Goal: Task Accomplishment & Management: Manage account settings

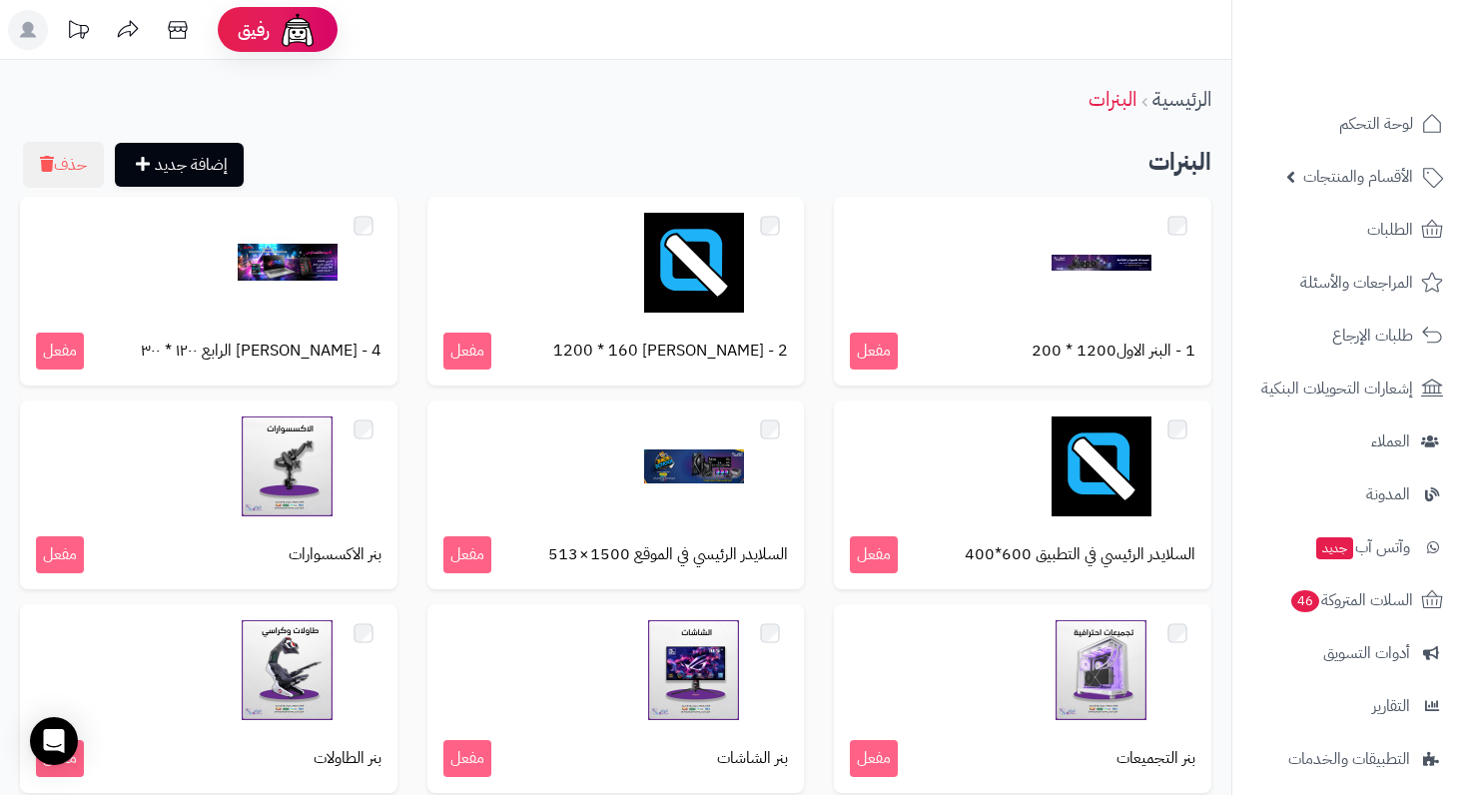
click at [1331, 190] on span "الأقسام والمنتجات" at bounding box center [1358, 177] width 110 height 28
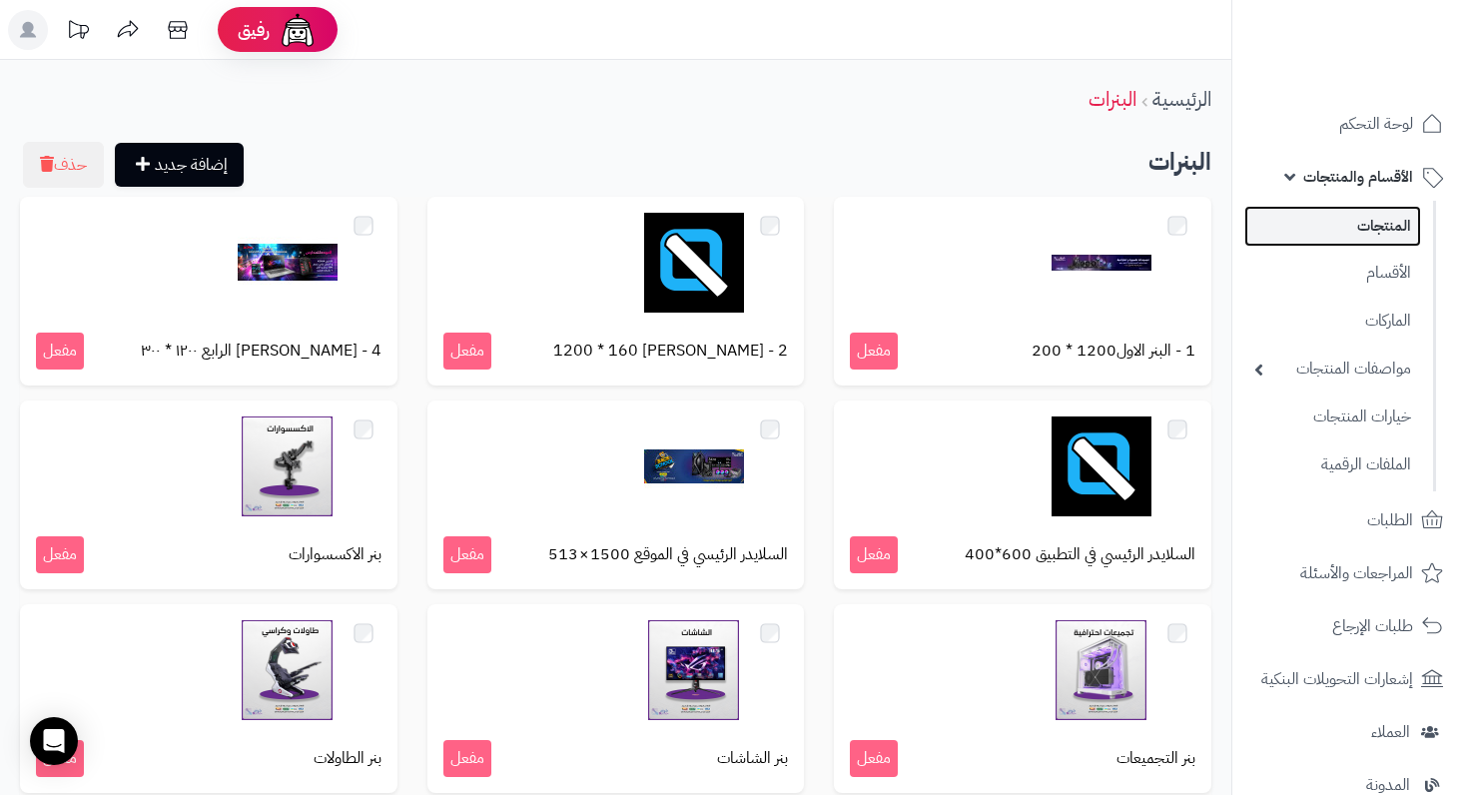
click at [1348, 224] on link "المنتجات" at bounding box center [1332, 226] width 177 height 41
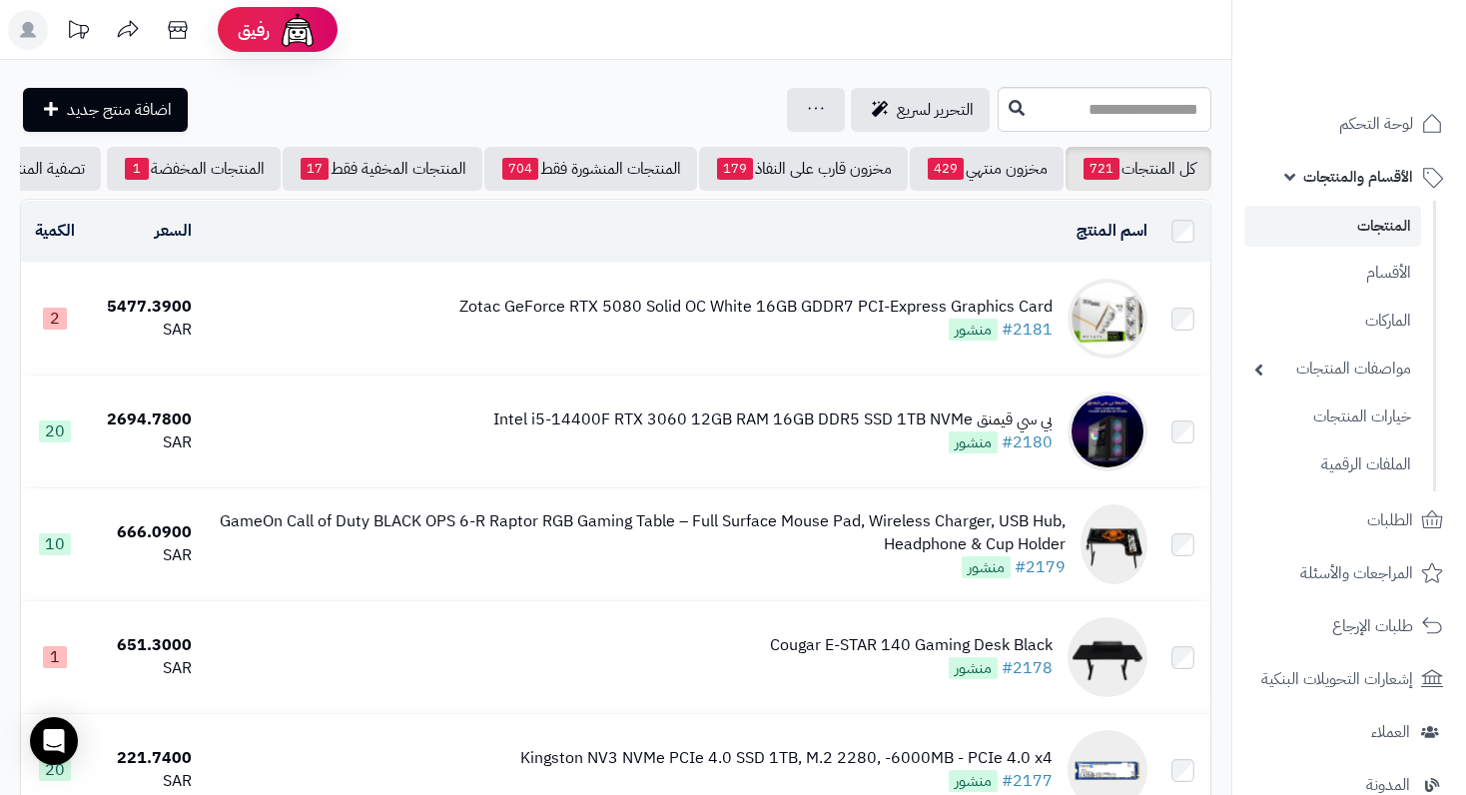
click at [938, 319] on div "Zotac GeForce RTX 5080 Solid OC White 16GB GDDR7 PCI-Express Graphics Card" at bounding box center [755, 307] width 593 height 23
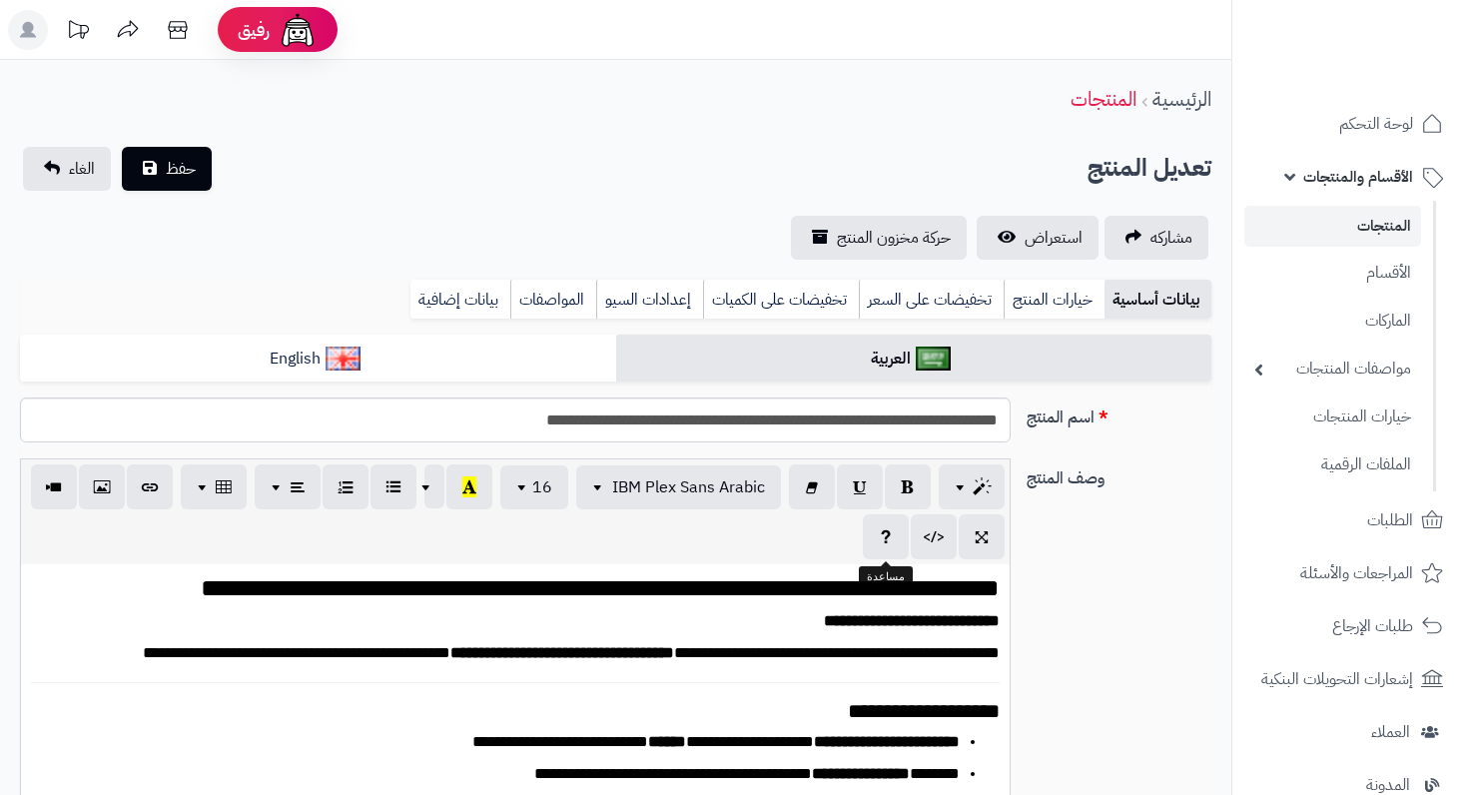
type input "*******"
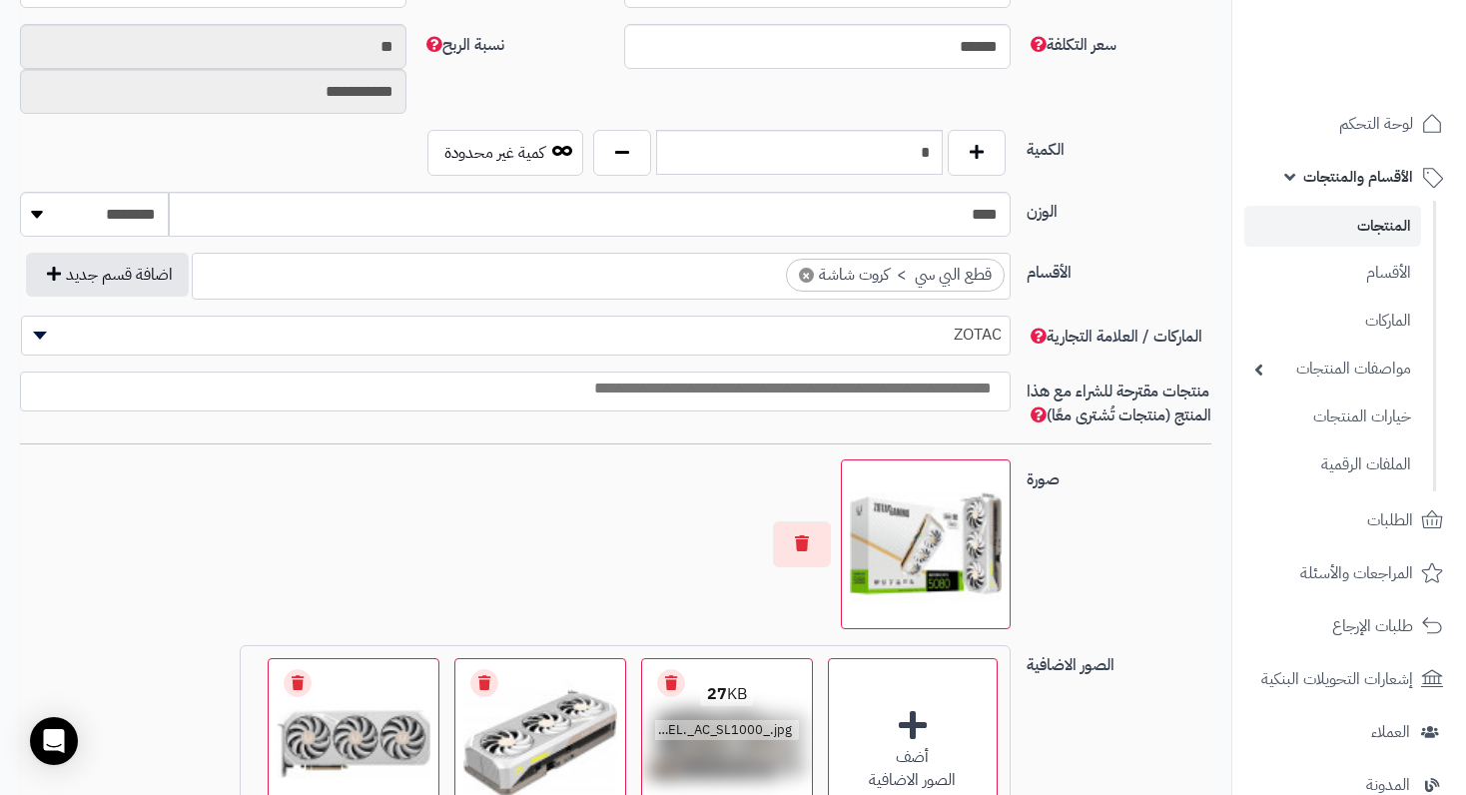
scroll to position [1298, 0]
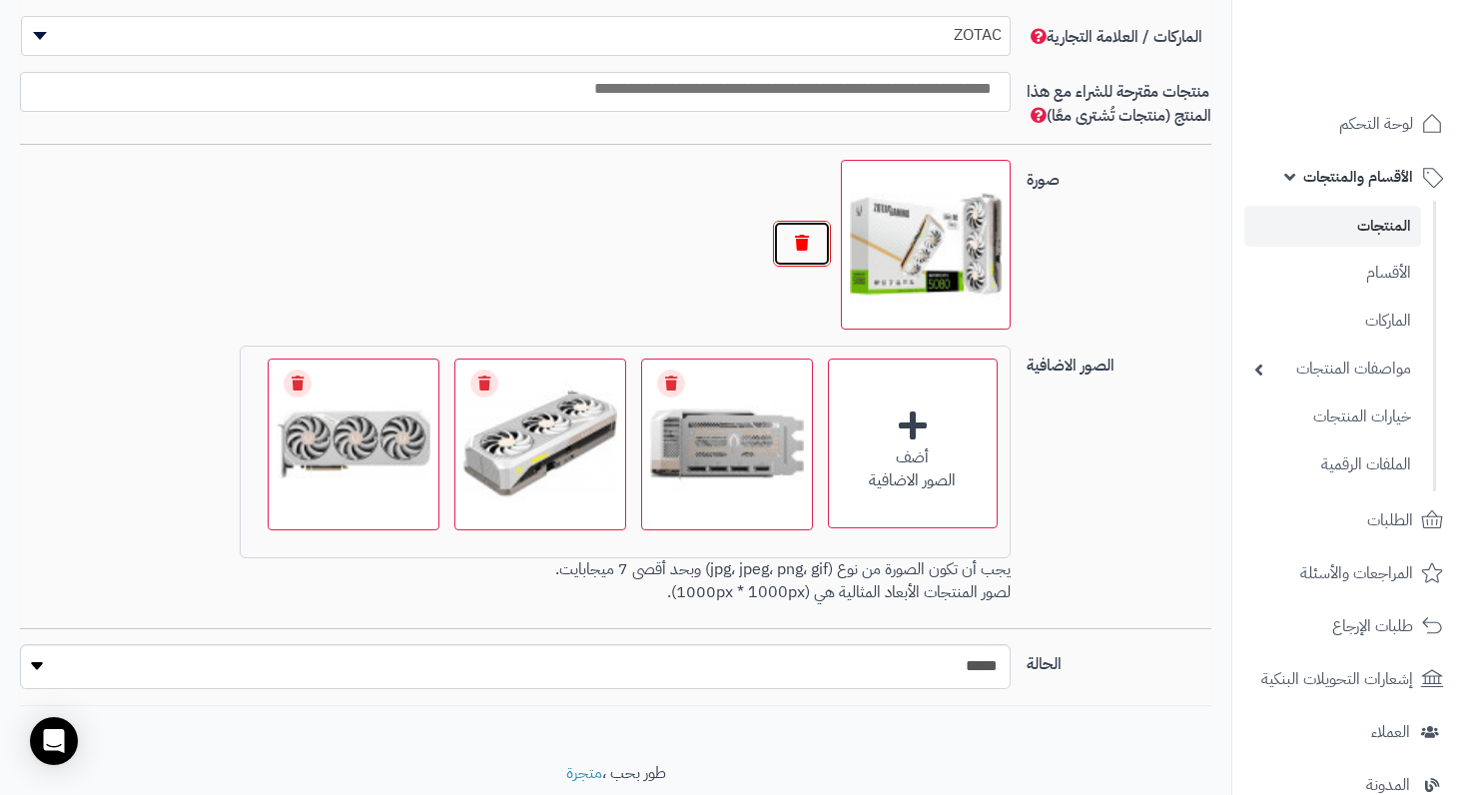
click at [821, 257] on button "button" at bounding box center [802, 244] width 58 height 46
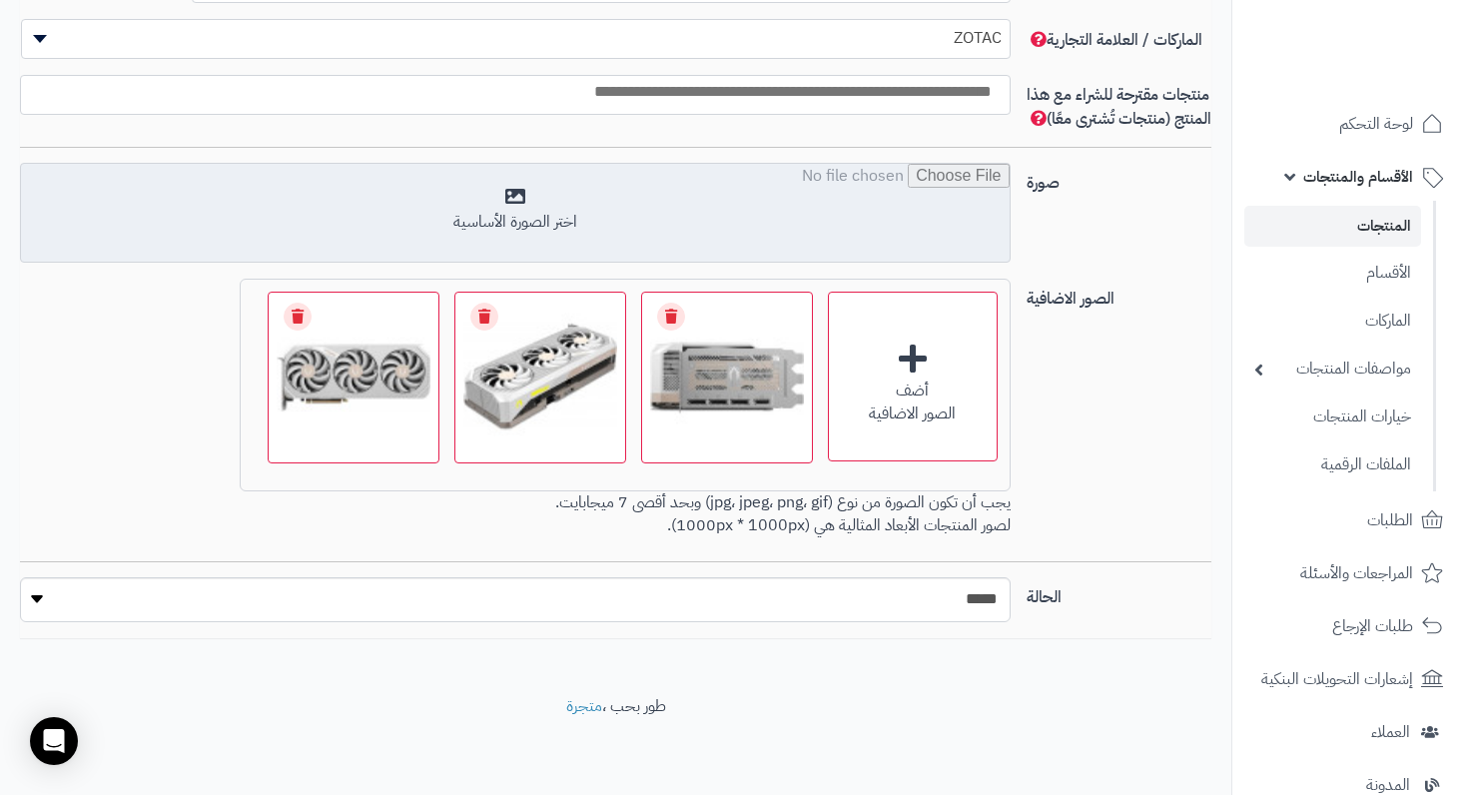
click at [518, 221] on input "file" at bounding box center [514, 214] width 987 height 100
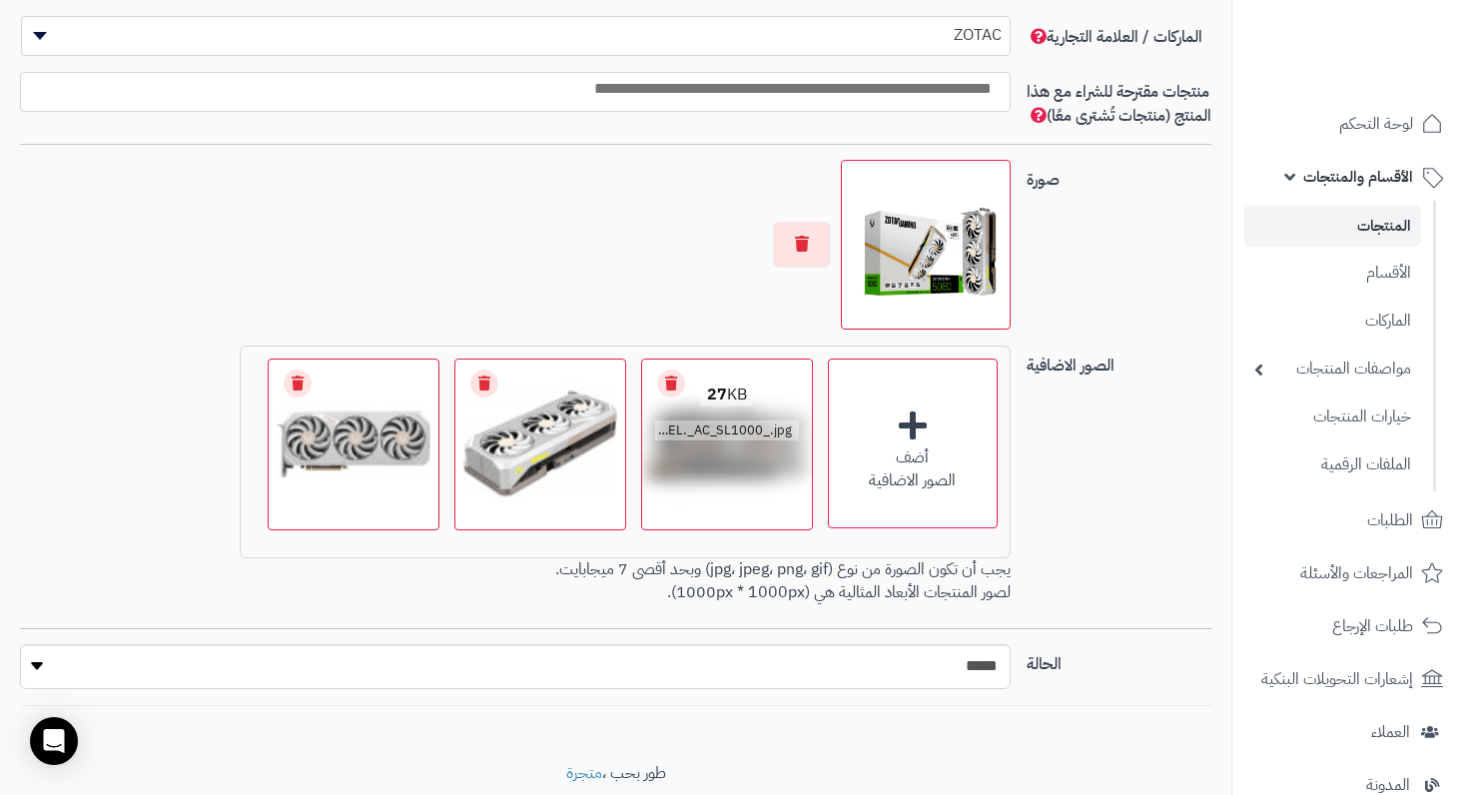
click at [660, 397] on link "Remove file" at bounding box center [671, 383] width 28 height 28
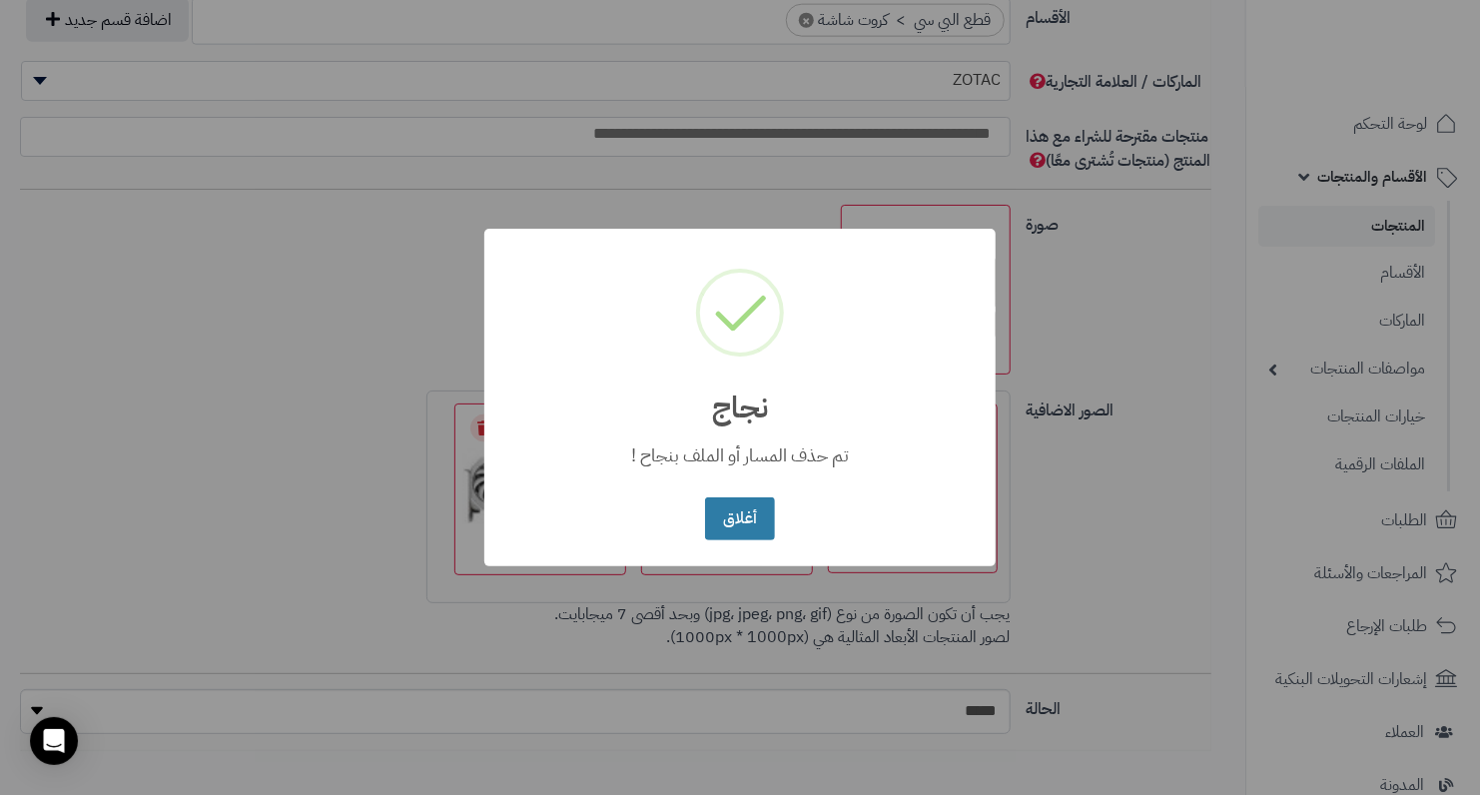
click at [706, 513] on button "أغلاق" at bounding box center [739, 518] width 69 height 43
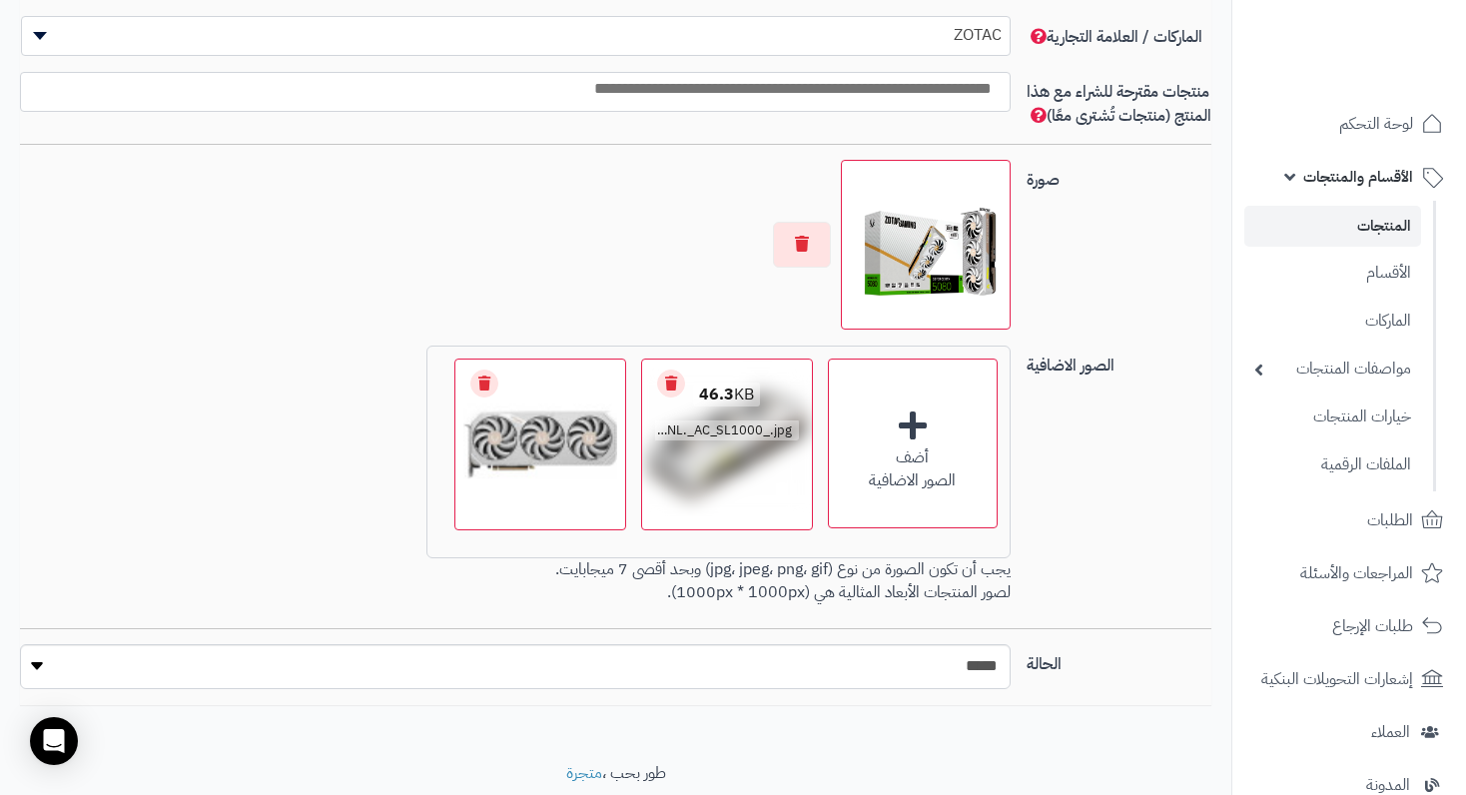
click at [669, 405] on div "46.3 KB" at bounding box center [727, 395] width 144 height 20
click at [659, 397] on link "Remove file" at bounding box center [671, 383] width 28 height 28
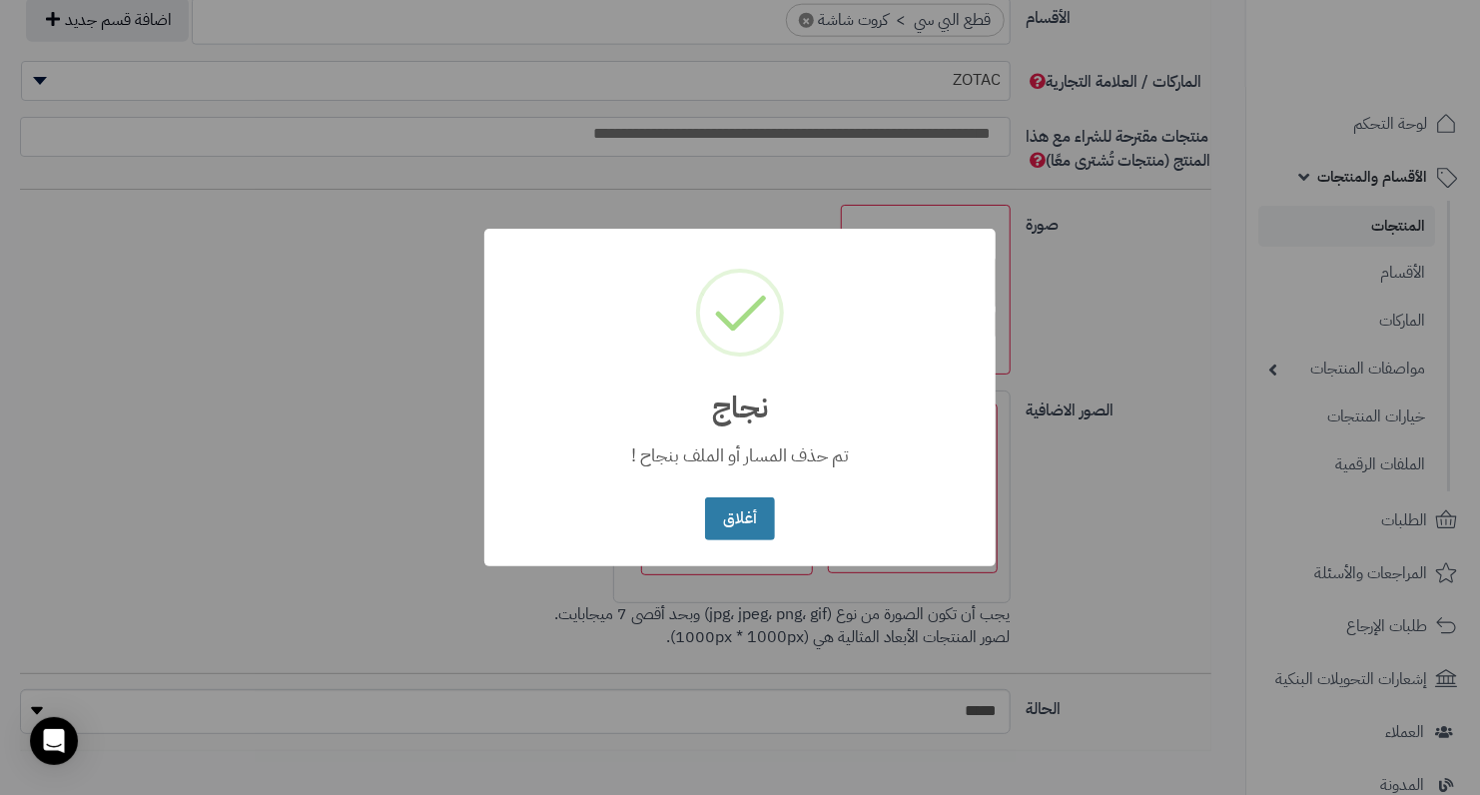
click at [721, 522] on button "أغلاق" at bounding box center [739, 518] width 69 height 43
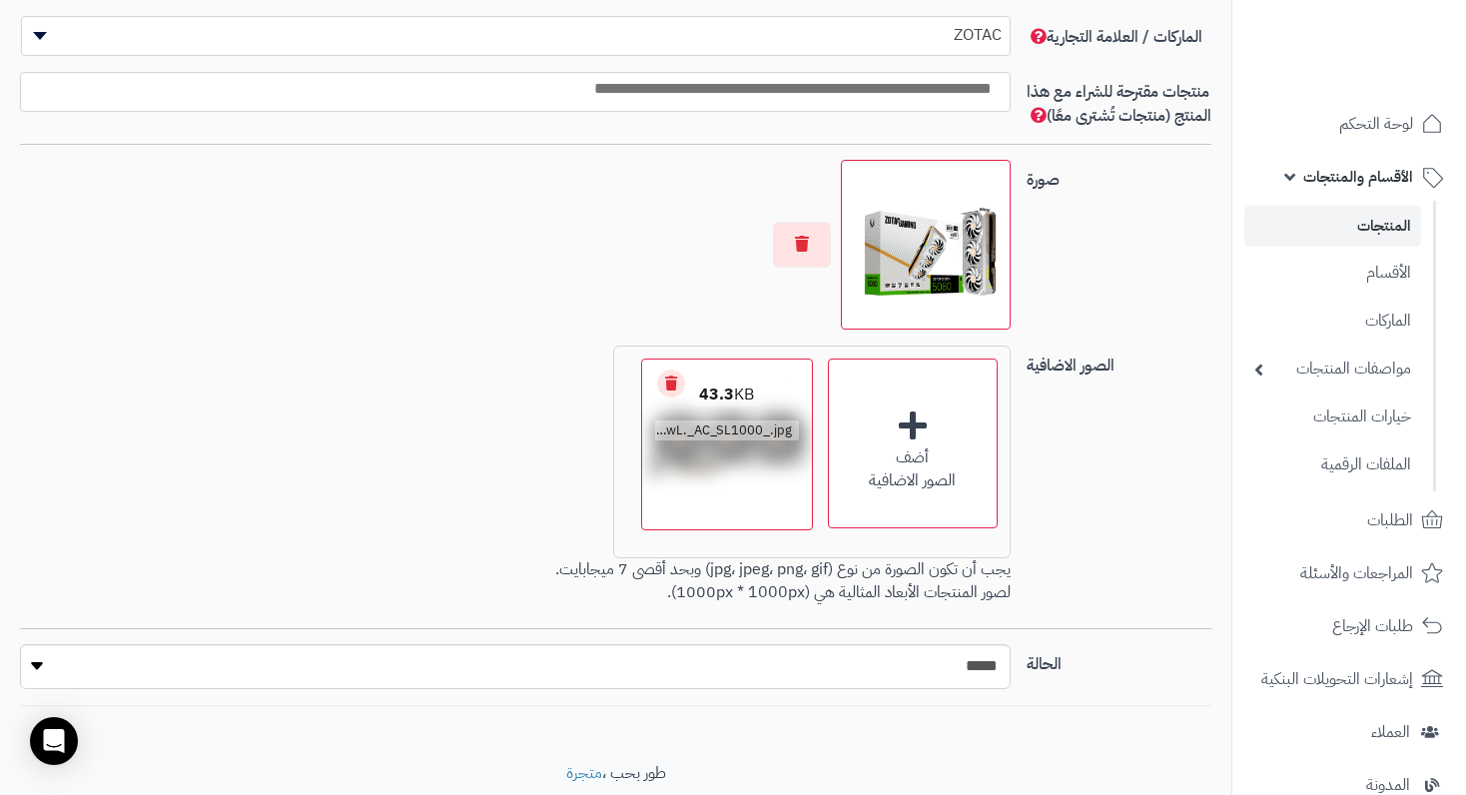
click at [665, 397] on link "Remove file" at bounding box center [671, 383] width 28 height 28
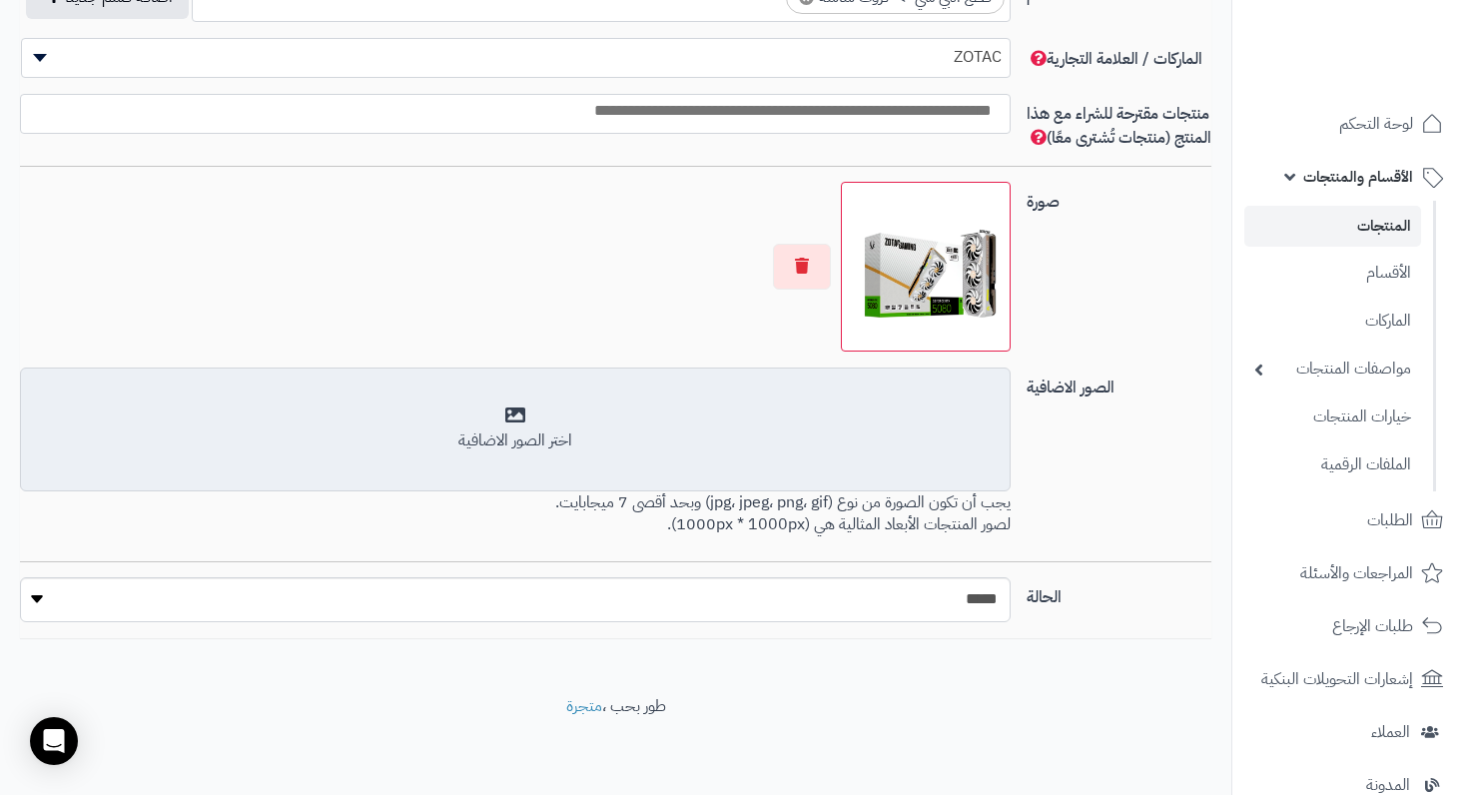
scroll to position [1271, 0]
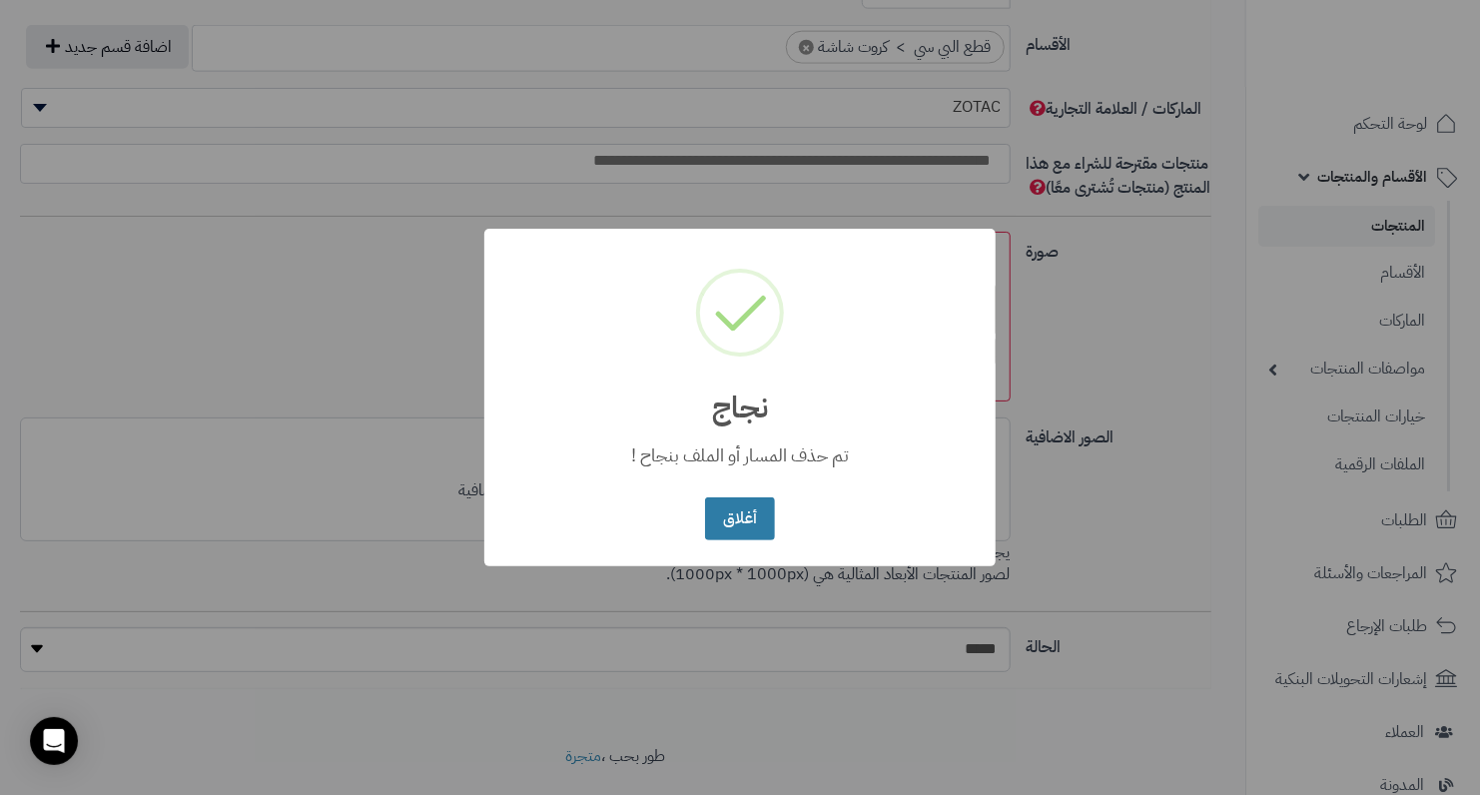
click at [754, 523] on button "أغلاق" at bounding box center [739, 518] width 69 height 43
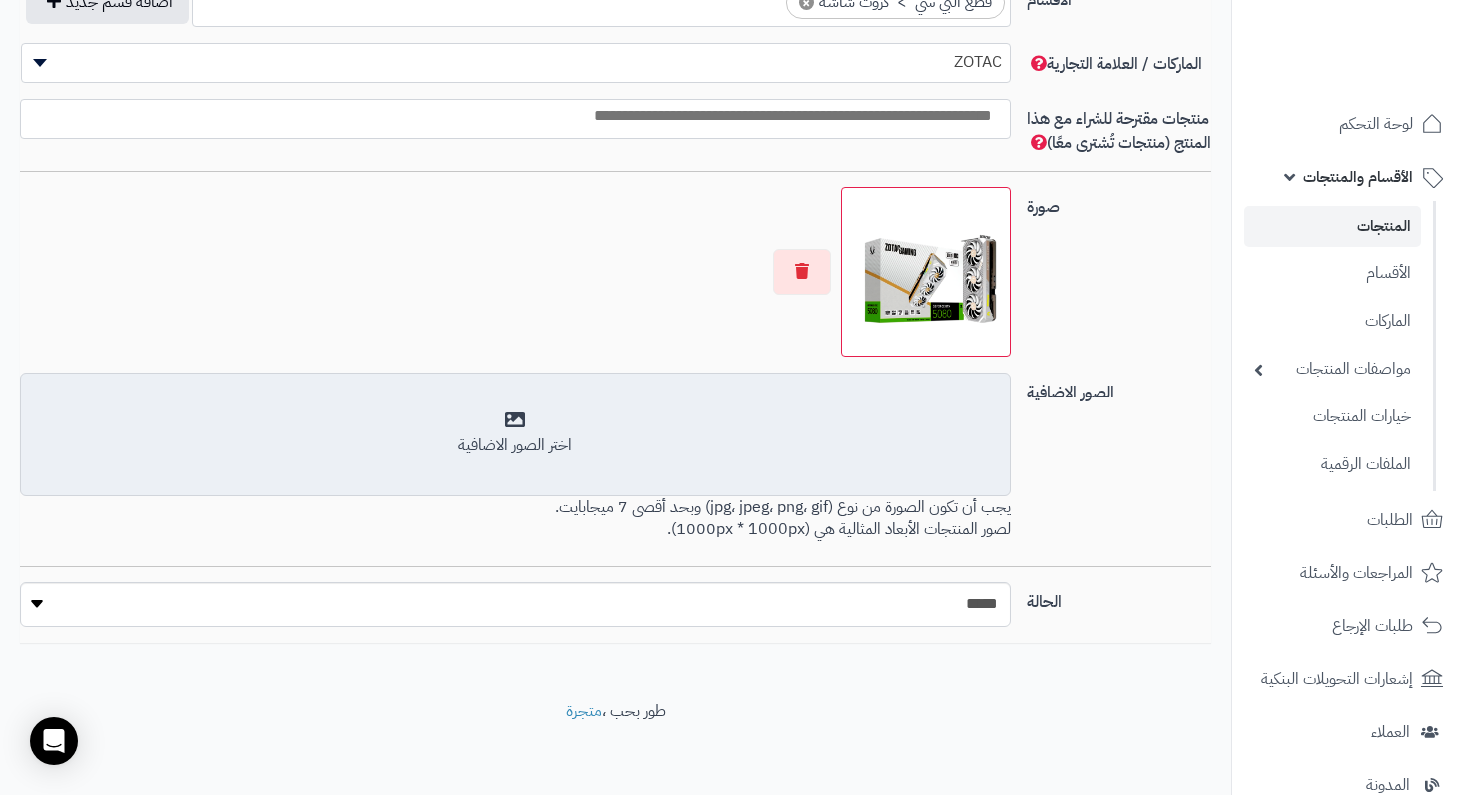
click at [575, 445] on div "اختر الصور الاضافية" at bounding box center [515, 433] width 964 height 47
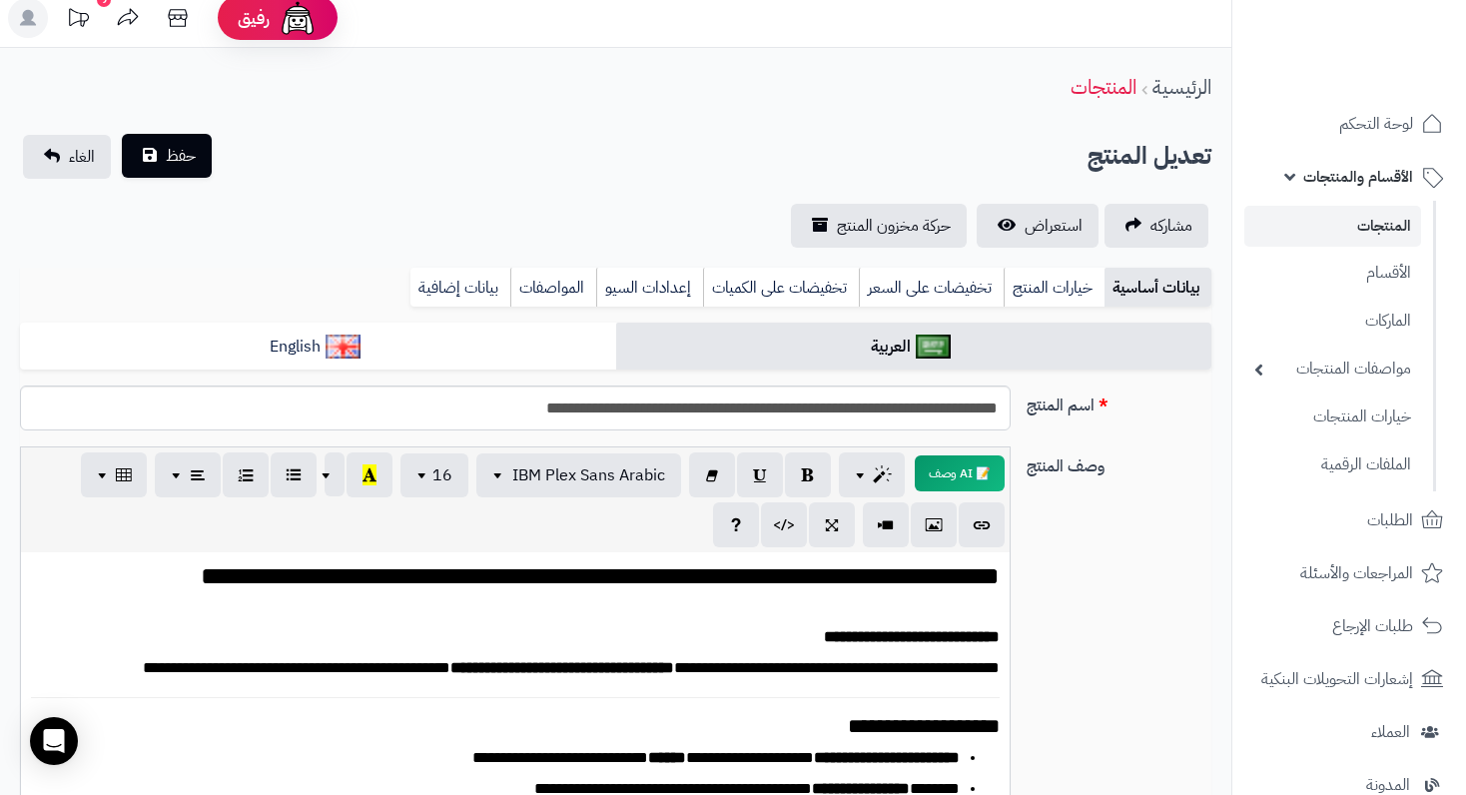
scroll to position [0, 0]
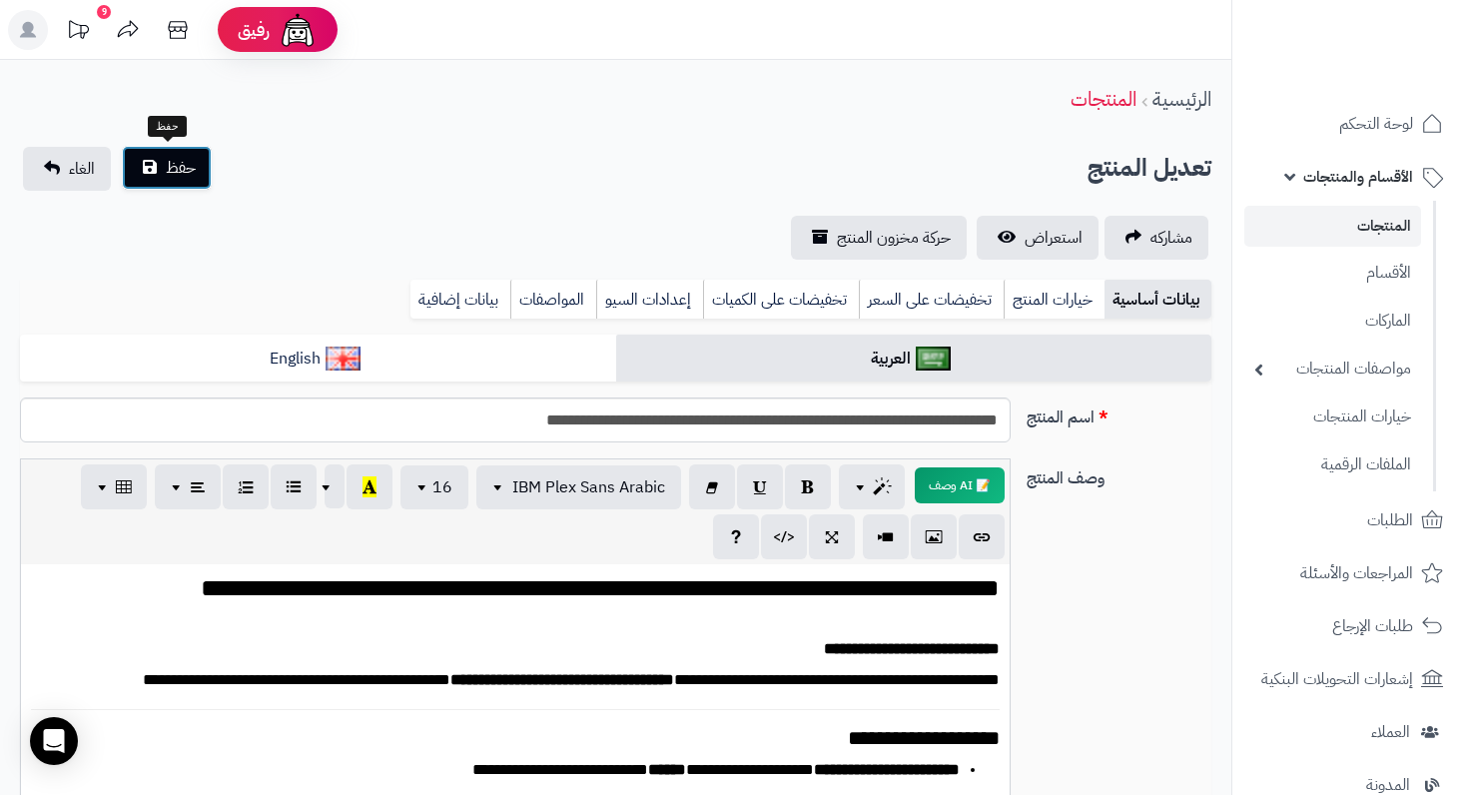
click at [179, 175] on span "حفظ" at bounding box center [181, 168] width 30 height 24
